Goal: Task Accomplishment & Management: Use online tool/utility

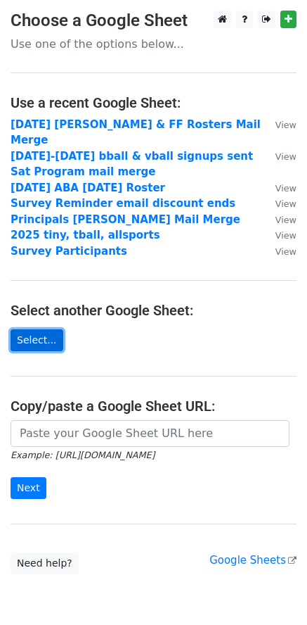
click at [38, 329] on link "Select..." at bounding box center [37, 340] width 53 height 22
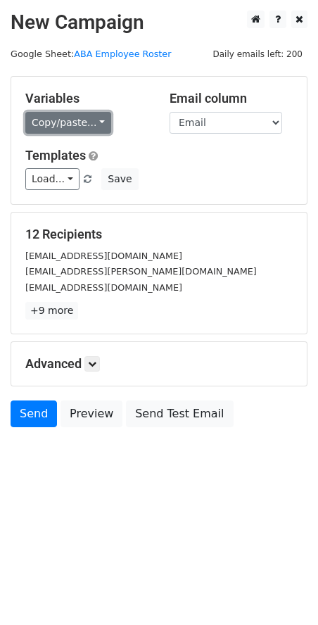
click at [96, 123] on link "Copy/paste..." at bounding box center [68, 123] width 86 height 22
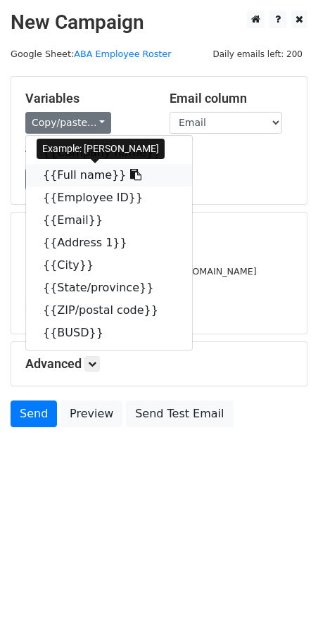
click at [90, 175] on link "{{Full name}}" at bounding box center [109, 175] width 166 height 23
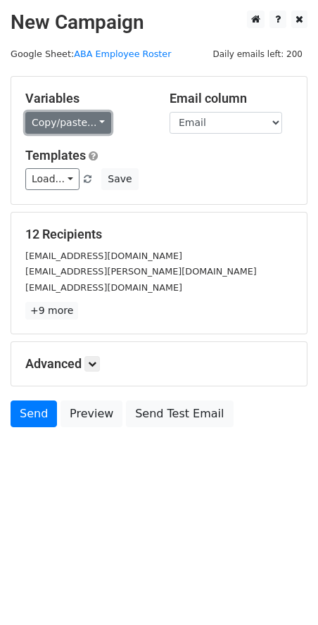
click at [96, 126] on link "Copy/paste..." at bounding box center [68, 123] width 86 height 22
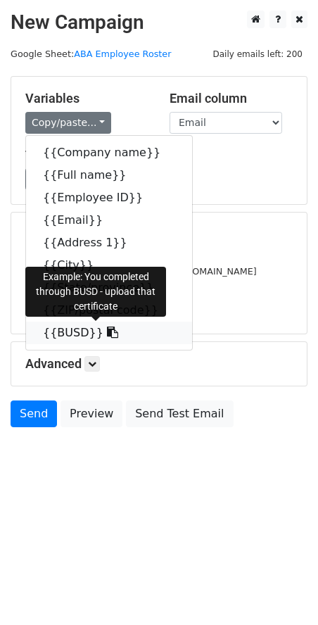
click at [64, 338] on link "{{BUSD}}" at bounding box center [109, 332] width 166 height 23
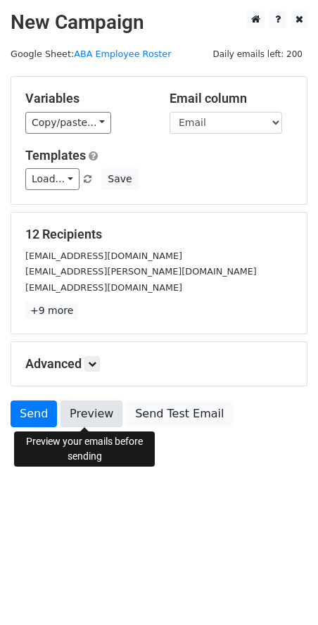
click at [92, 419] on link "Preview" at bounding box center [91, 413] width 62 height 27
click at [89, 417] on link "Preview" at bounding box center [91, 413] width 62 height 27
click at [97, 411] on link "Preview" at bounding box center [91, 413] width 62 height 27
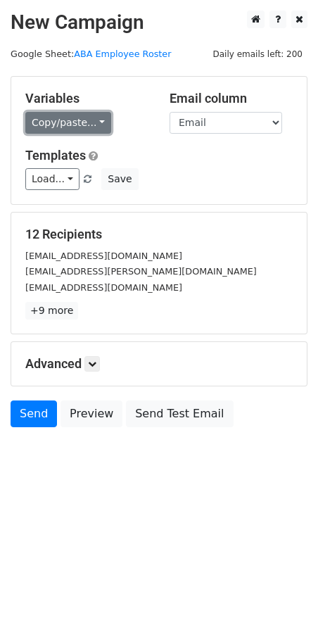
click at [95, 122] on link "Copy/paste..." at bounding box center [68, 123] width 86 height 22
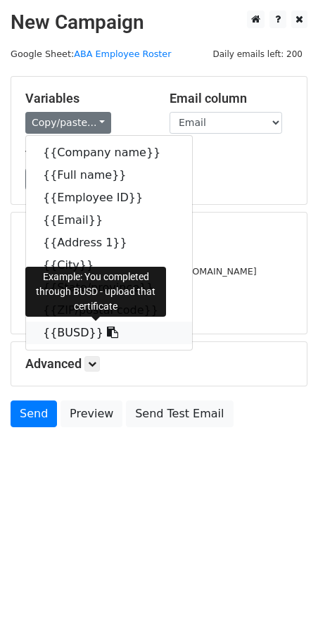
click at [82, 335] on link "{{BUSD}}" at bounding box center [109, 332] width 166 height 23
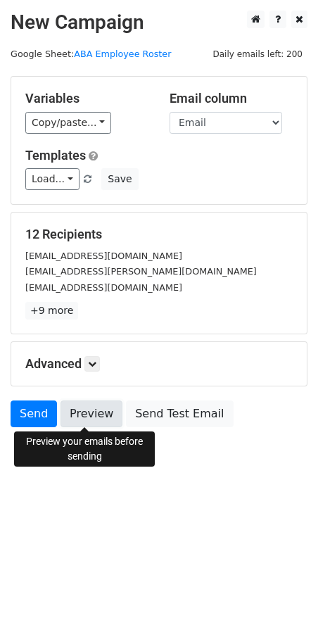
click at [87, 414] on link "Preview" at bounding box center [91, 413] width 62 height 27
click at [95, 416] on link "Preview" at bounding box center [91, 413] width 62 height 27
click at [97, 419] on link "Preview" at bounding box center [91, 413] width 62 height 27
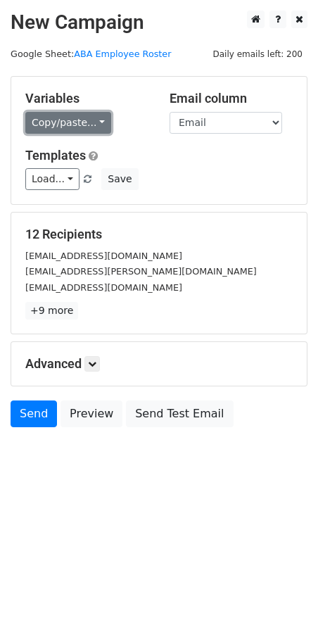
click at [98, 128] on link "Copy/paste..." at bounding box center [68, 123] width 86 height 22
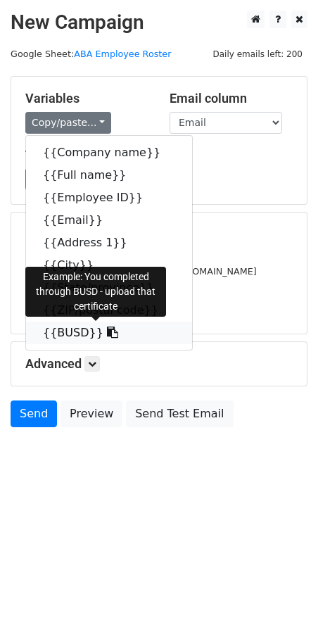
drag, startPoint x: 66, startPoint y: 329, endPoint x: 15, endPoint y: 329, distance: 50.7
click at [65, 329] on link "{{BUSD}}" at bounding box center [109, 332] width 166 height 23
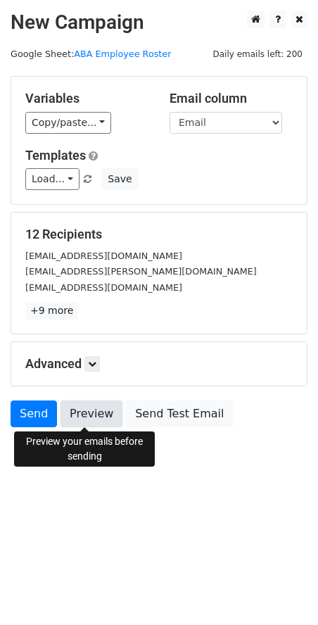
click at [86, 416] on link "Preview" at bounding box center [91, 413] width 62 height 27
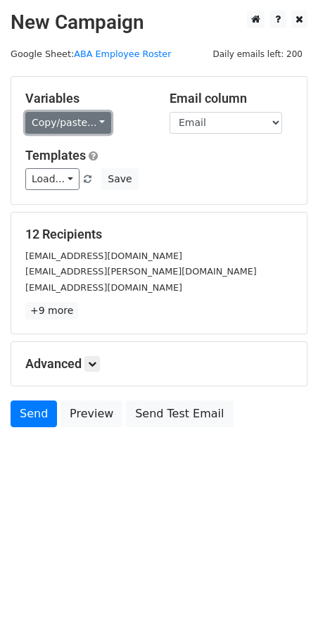
click at [89, 120] on link "Copy/paste..." at bounding box center [68, 123] width 86 height 22
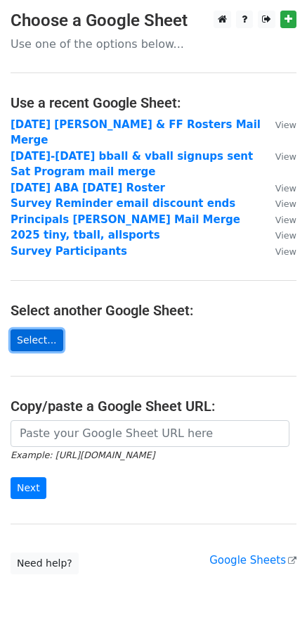
click at [37, 329] on link "Select..." at bounding box center [37, 340] width 53 height 22
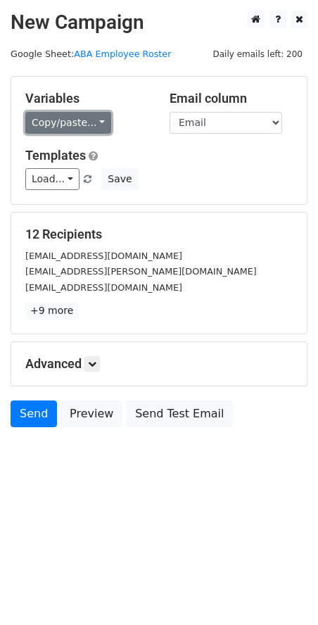
click at [92, 123] on link "Copy/paste..." at bounding box center [68, 123] width 86 height 22
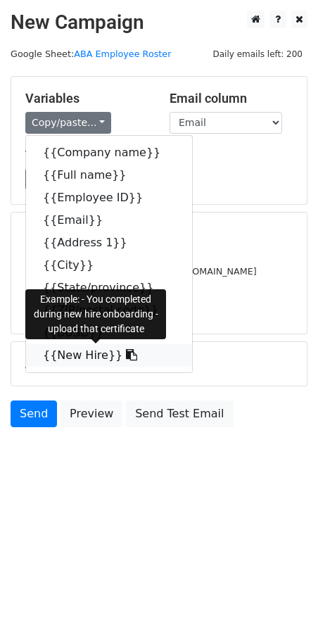
click at [84, 356] on link "{{New Hire}}" at bounding box center [109, 355] width 166 height 23
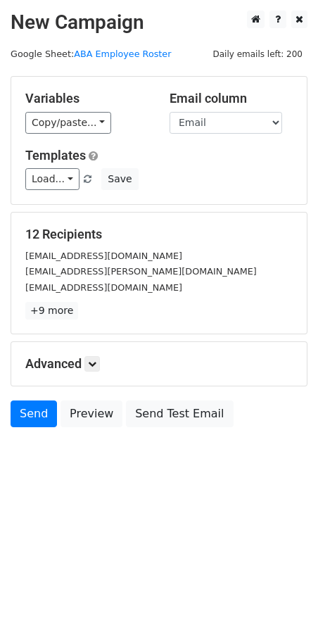
click at [135, 482] on body "New Campaign Daily emails left: 200 Google Sheet: ABA Employee Roster Variables…" at bounding box center [159, 251] width 318 height 480
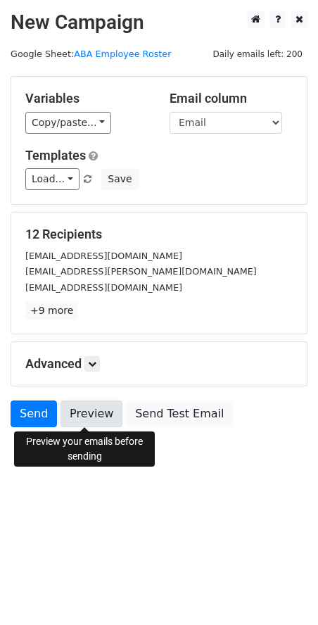
click at [86, 414] on link "Preview" at bounding box center [91, 413] width 62 height 27
click at [91, 411] on link "Preview" at bounding box center [91, 413] width 62 height 27
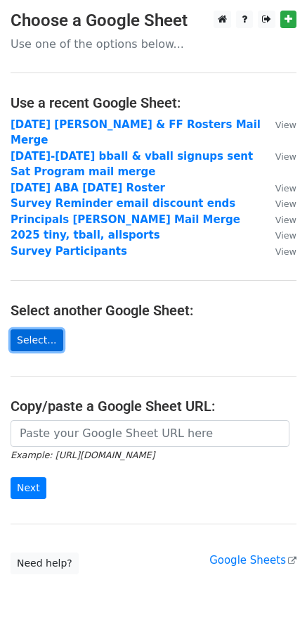
click at [42, 329] on link "Select..." at bounding box center [37, 340] width 53 height 22
click at [29, 329] on link "Select..." at bounding box center [37, 340] width 53 height 22
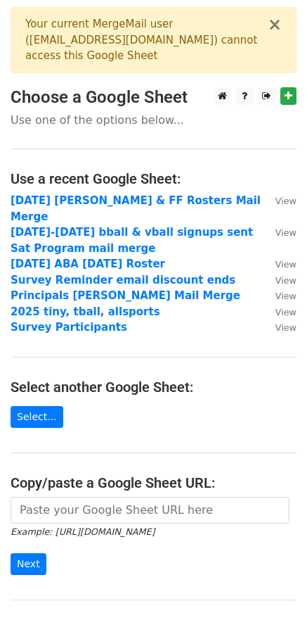
click at [104, 51] on div "Your current MergeMail user ( [EMAIL_ADDRESS][DOMAIN_NAME] ) cannot access this…" at bounding box center [146, 40] width 243 height 48
click at [277, 25] on button "×" at bounding box center [275, 24] width 14 height 17
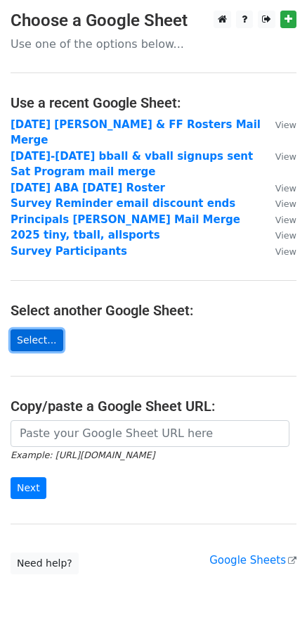
click at [32, 331] on link "Select..." at bounding box center [37, 340] width 53 height 22
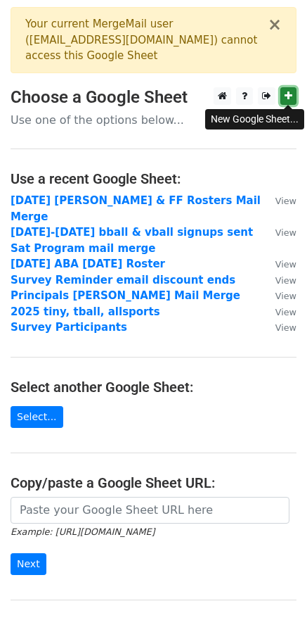
click at [293, 94] on link at bounding box center [289, 96] width 16 height 18
click at [281, 26] on button "×" at bounding box center [275, 24] width 14 height 17
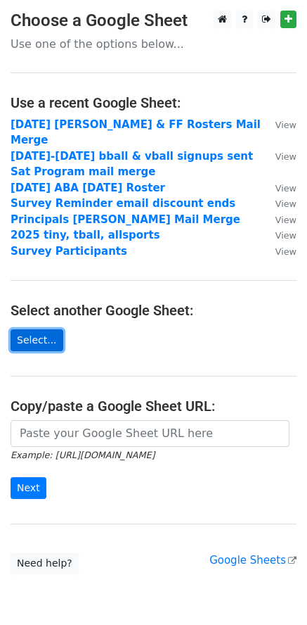
click at [37, 329] on link "Select..." at bounding box center [37, 340] width 53 height 22
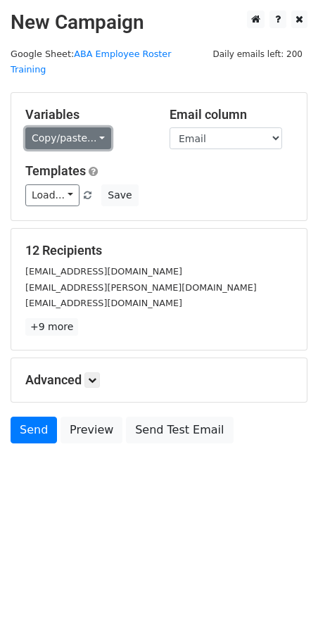
click at [88, 127] on link "Copy/paste..." at bounding box center [68, 138] width 86 height 22
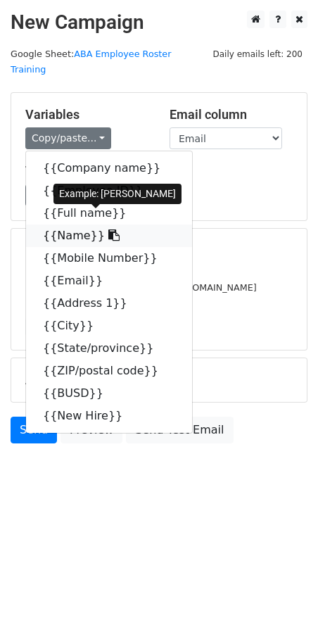
click at [74, 224] on link "{{Name}}" at bounding box center [109, 235] width 166 height 23
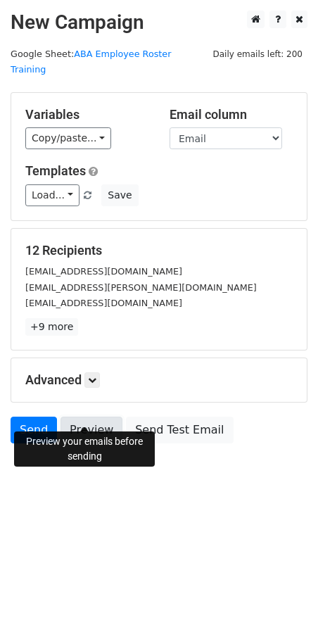
click at [91, 416] on link "Preview" at bounding box center [91, 429] width 62 height 27
click at [98, 416] on link "Preview" at bounding box center [91, 429] width 62 height 27
click at [96, 416] on link "Preview" at bounding box center [91, 429] width 62 height 27
click at [90, 416] on link "Preview" at bounding box center [91, 429] width 62 height 27
click at [99, 416] on link "Preview" at bounding box center [91, 429] width 62 height 27
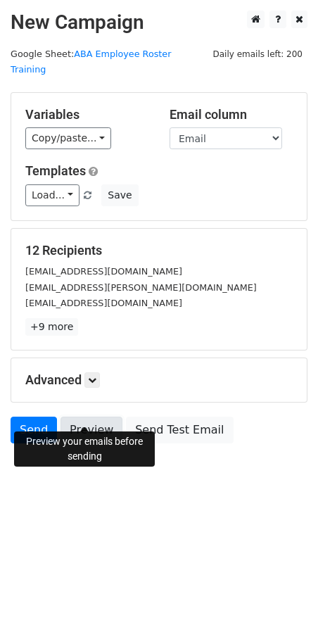
click at [88, 416] on link "Preview" at bounding box center [91, 429] width 62 height 27
click at [96, 419] on link "Preview" at bounding box center [91, 429] width 62 height 27
click at [98, 416] on link "Preview" at bounding box center [91, 429] width 62 height 27
click at [94, 416] on link "Preview" at bounding box center [91, 429] width 62 height 27
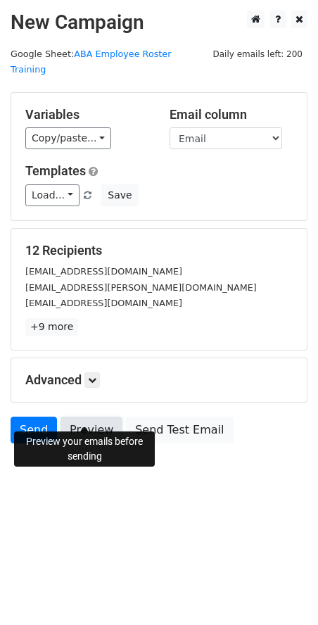
click at [98, 416] on link "Preview" at bounding box center [91, 429] width 62 height 27
click at [88, 416] on link "Preview" at bounding box center [91, 429] width 62 height 27
click at [94, 416] on link "Preview" at bounding box center [91, 429] width 62 height 27
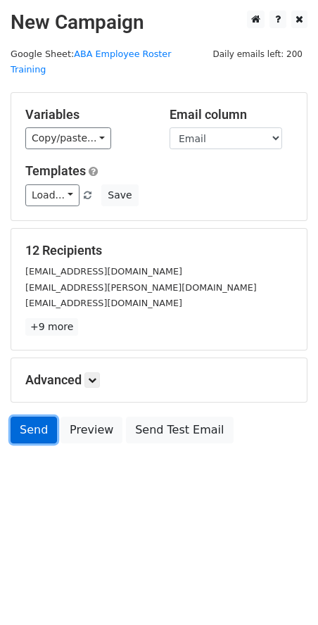
click at [39, 416] on link "Send" at bounding box center [34, 429] width 46 height 27
